Goal: Task Accomplishment & Management: Use online tool/utility

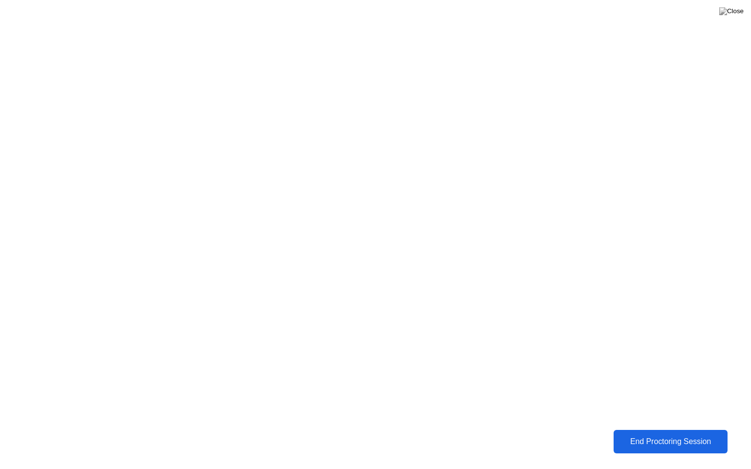
click at [631, 448] on button "End Proctoring Session" at bounding box center [670, 442] width 117 height 24
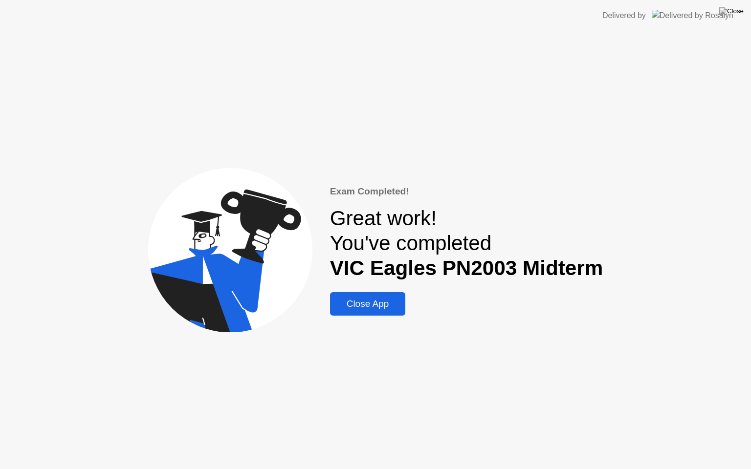
click at [343, 314] on button "Close App" at bounding box center [368, 303] width 76 height 23
